Goal: Information Seeking & Learning: Find specific fact

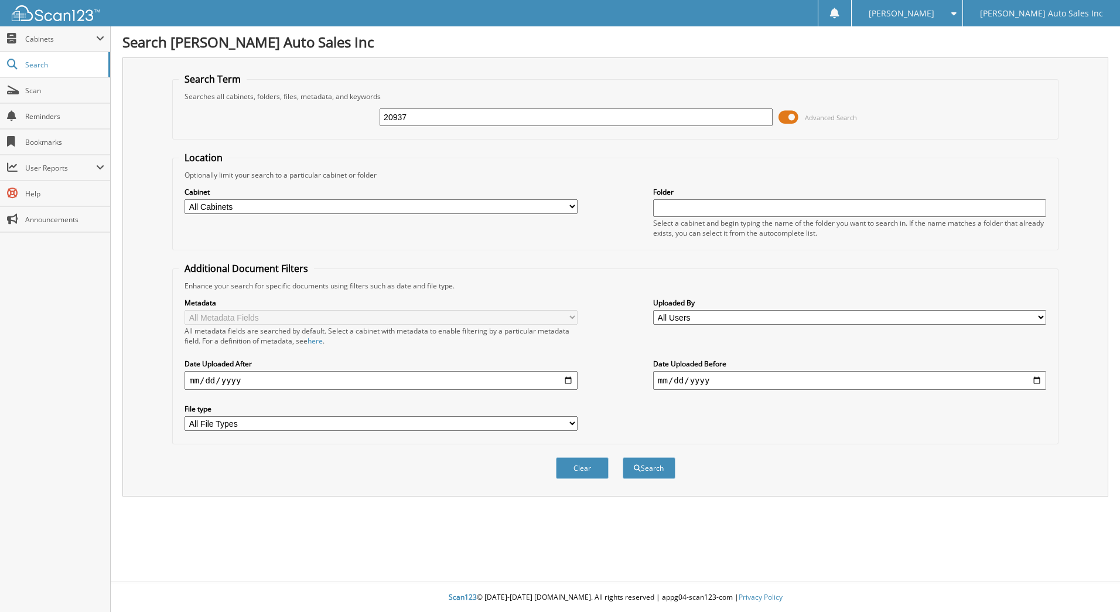
type input "20937"
click at [623, 457] on button "Search" at bounding box center [649, 468] width 53 height 22
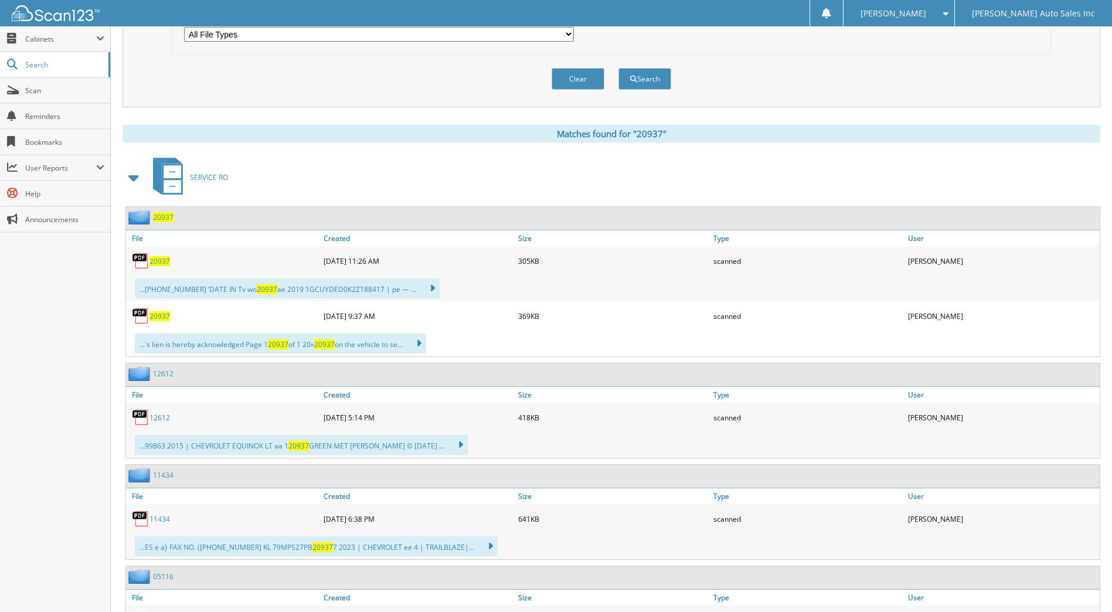
scroll to position [352, 0]
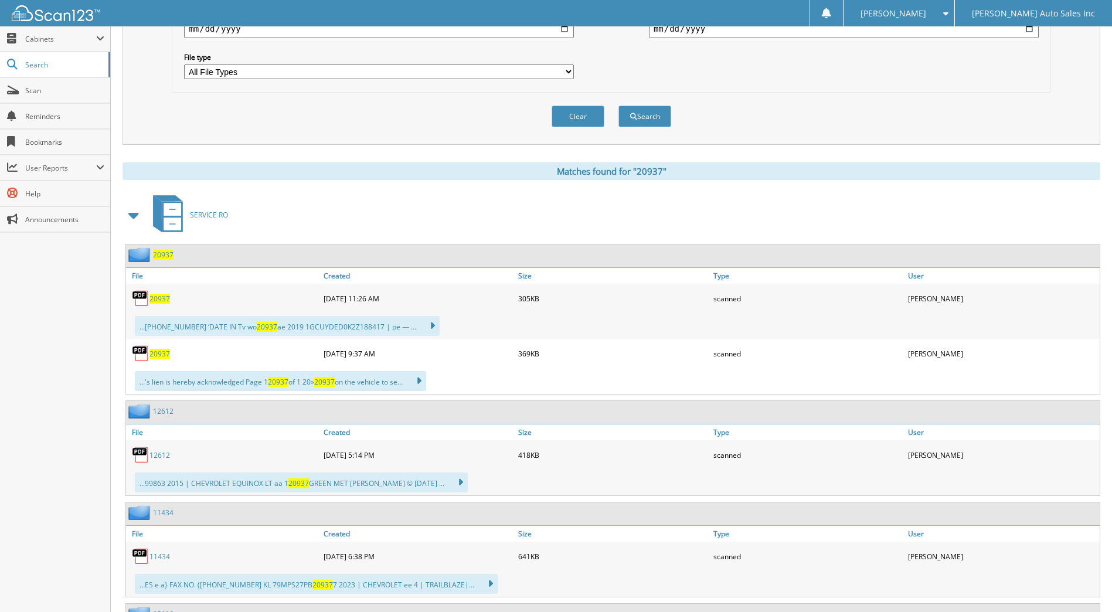
click at [156, 303] on span "20937" at bounding box center [159, 299] width 21 height 10
click at [152, 355] on span "20937" at bounding box center [159, 354] width 21 height 10
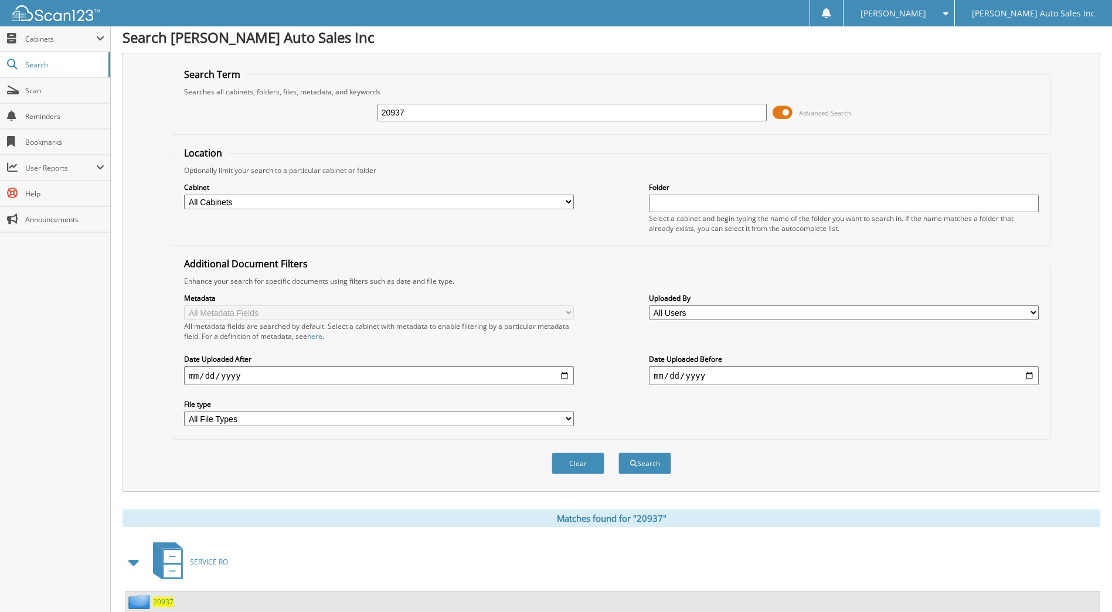
scroll to position [0, 0]
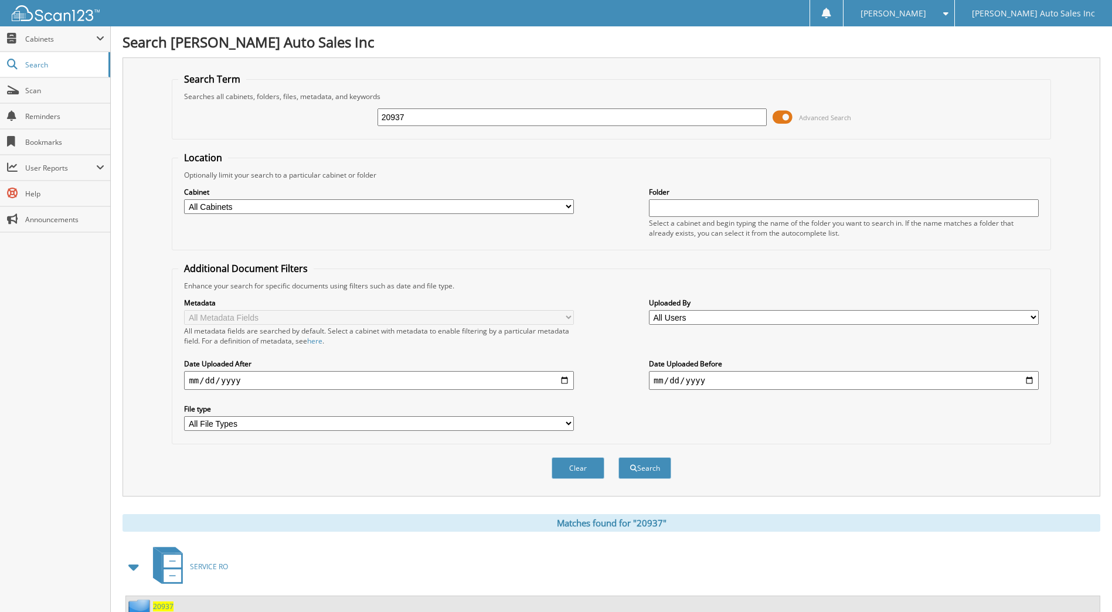
click at [411, 123] on input "20937" at bounding box center [572, 117] width 390 height 18
type input "2"
type input "20944"
click at [618, 457] on button "Search" at bounding box center [644, 468] width 53 height 22
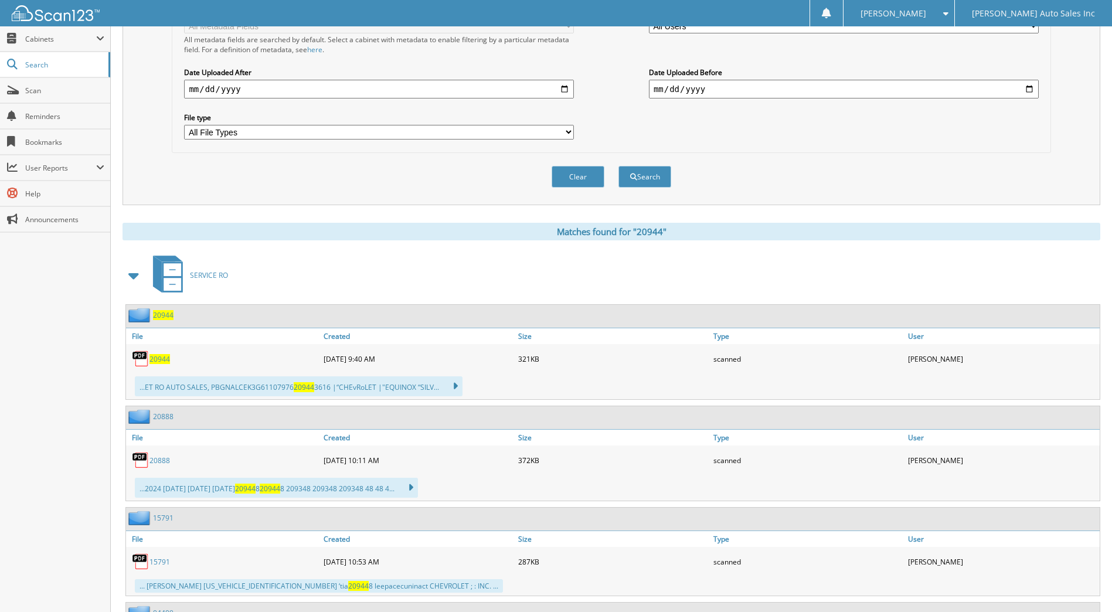
scroll to position [293, 0]
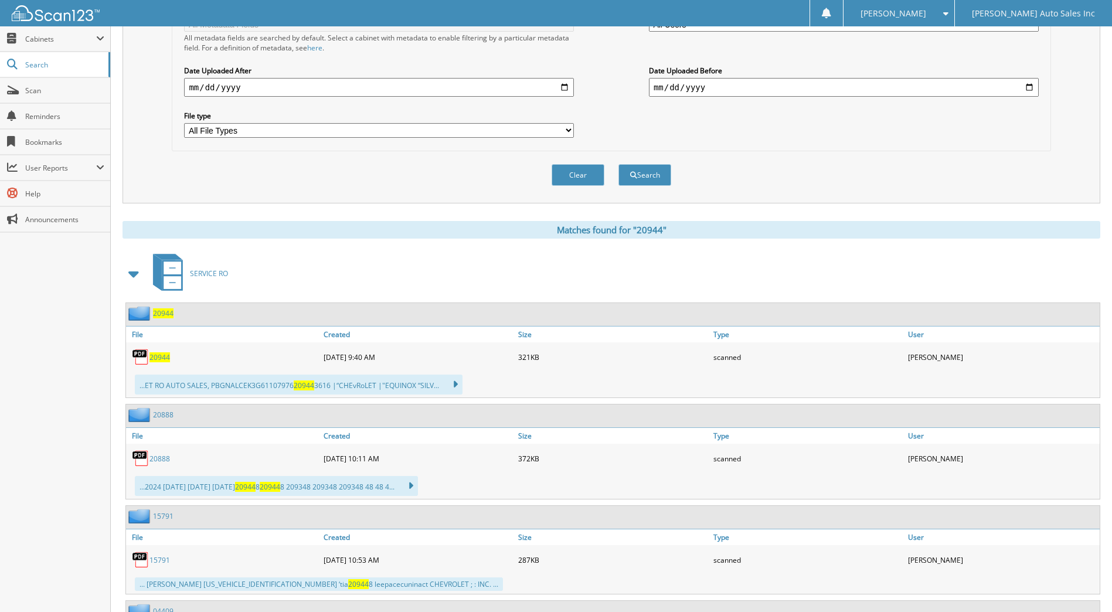
click at [155, 353] on span "20944" at bounding box center [159, 357] width 21 height 10
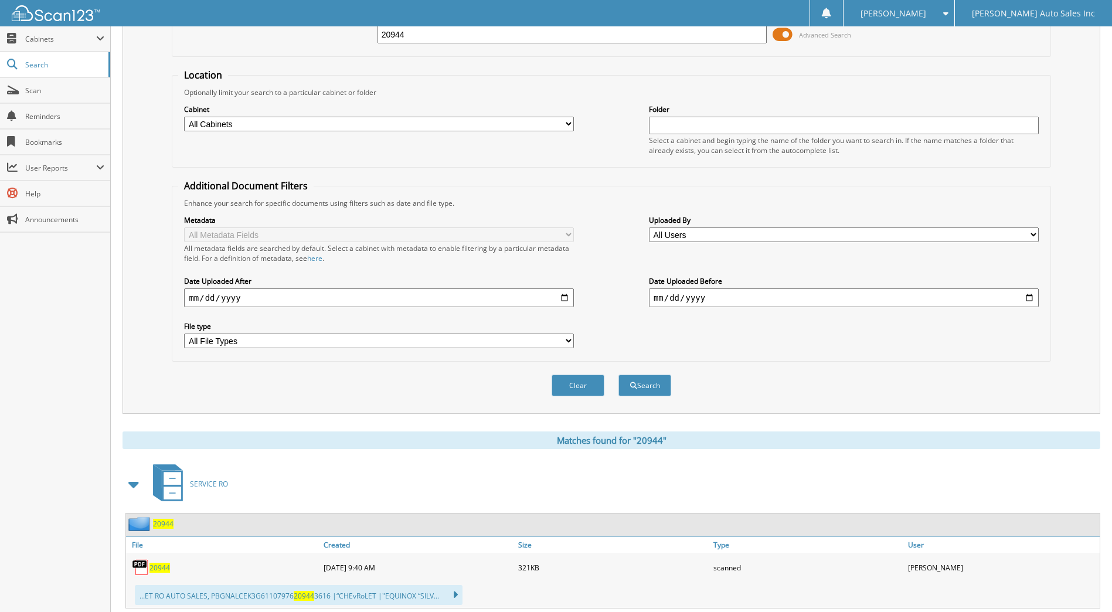
scroll to position [0, 0]
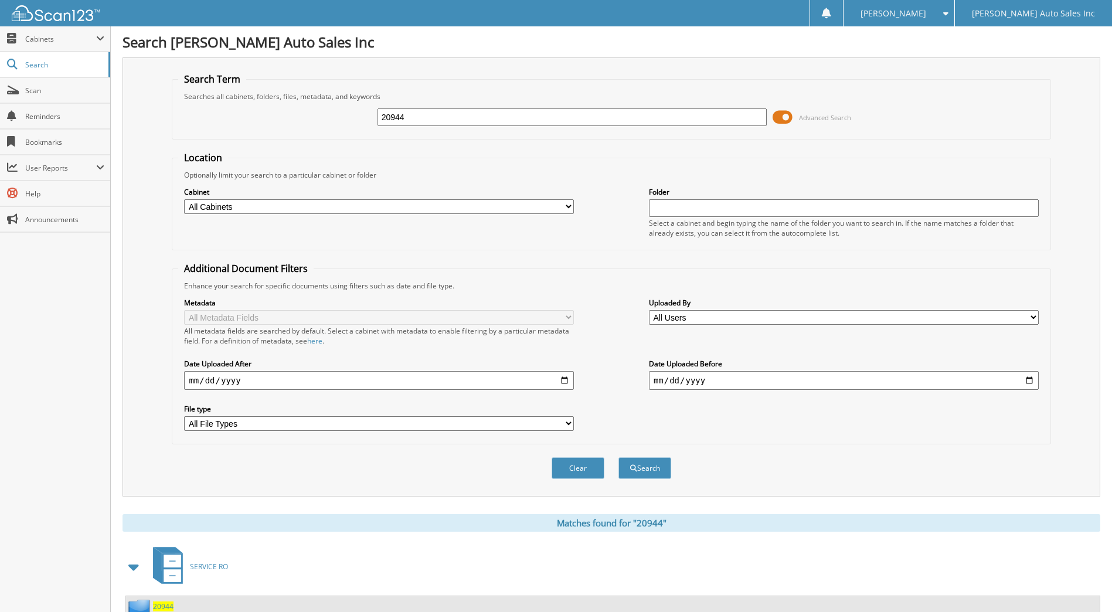
click at [410, 123] on input "20944" at bounding box center [572, 117] width 390 height 18
type input "2"
type input "20989"
click at [618, 457] on button "Search" at bounding box center [644, 468] width 53 height 22
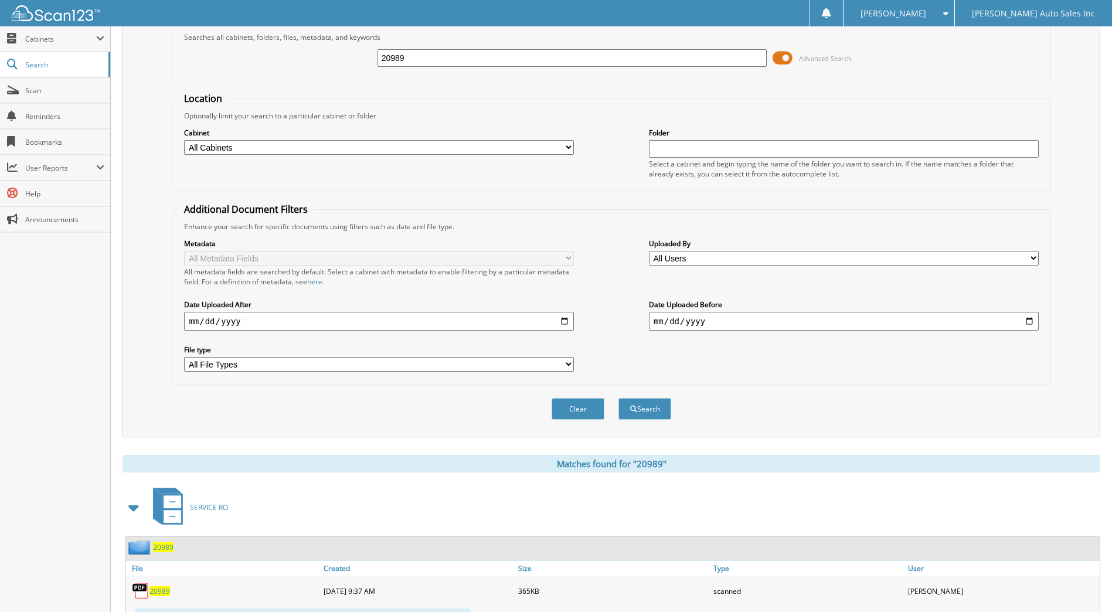
scroll to position [115, 0]
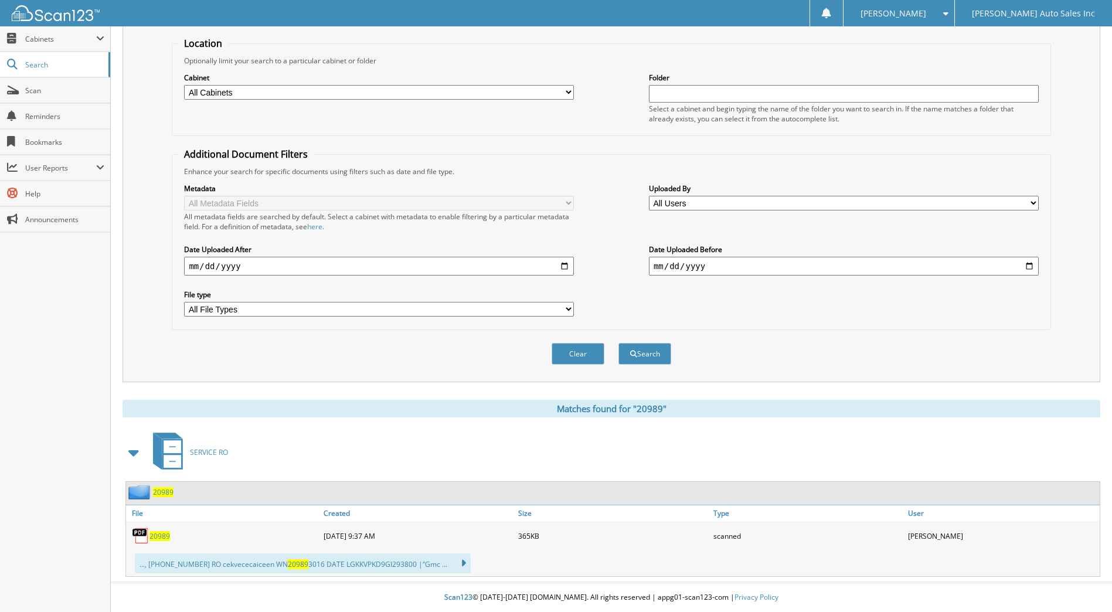
click at [165, 490] on span "20989" at bounding box center [163, 492] width 21 height 10
